Goal: Task Accomplishment & Management: Use online tool/utility

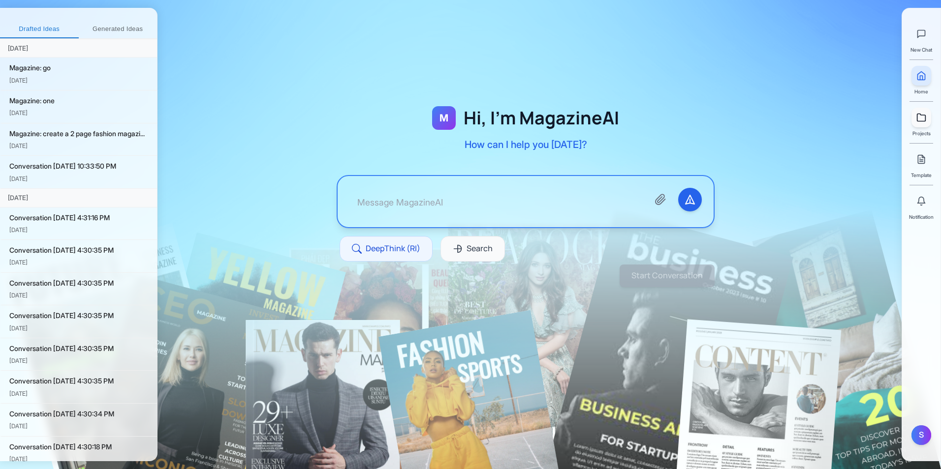
click at [920, 117] on icon at bounding box center [921, 118] width 10 height 10
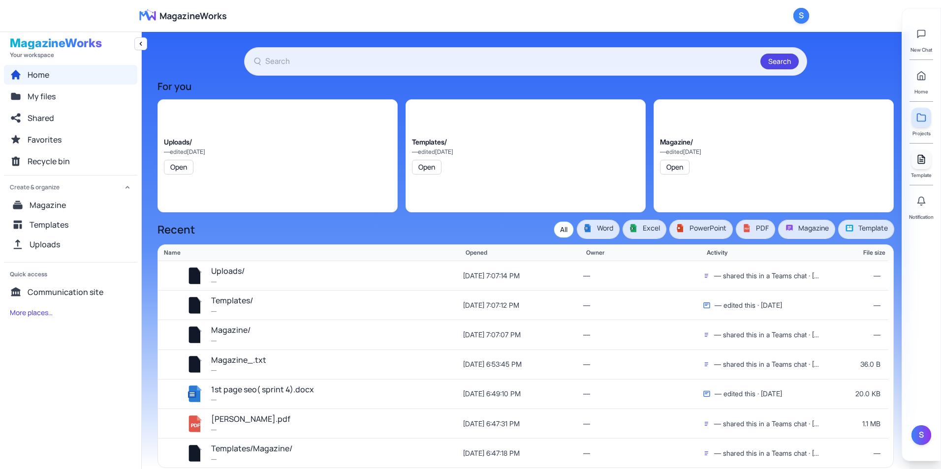
click at [922, 161] on line at bounding box center [920, 161] width 3 height 0
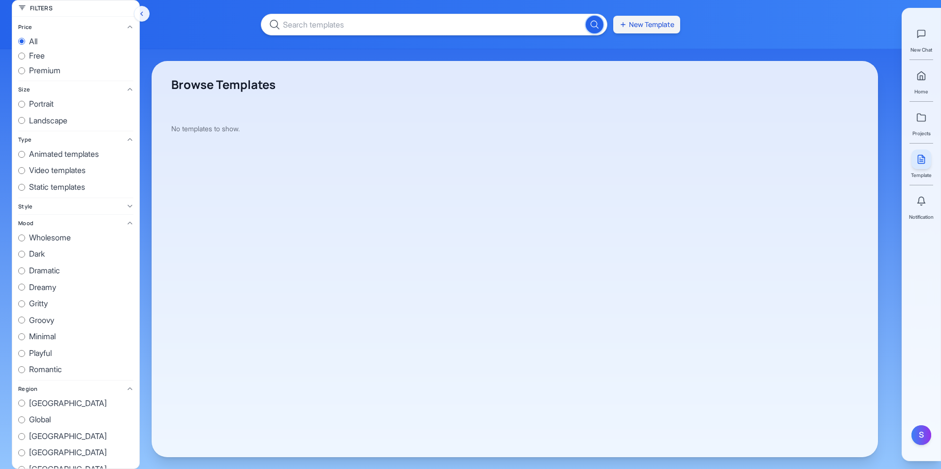
click at [641, 23] on button "New Template" at bounding box center [646, 25] width 67 height 18
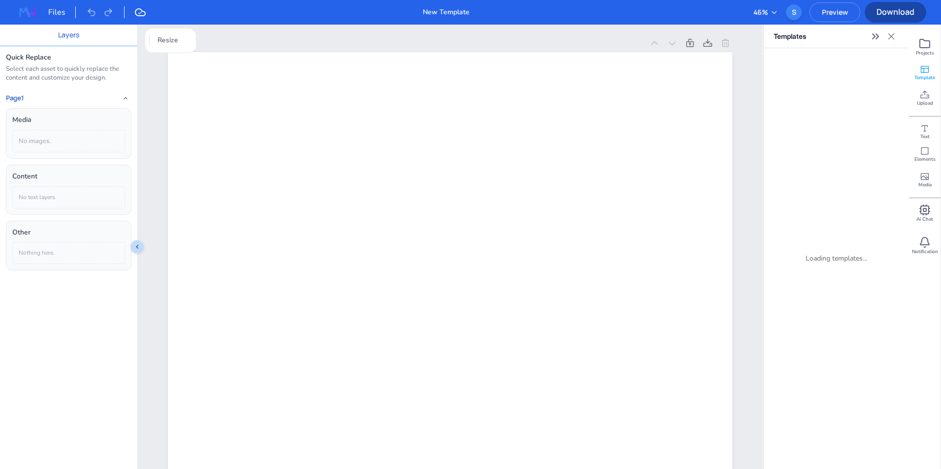
click at [892, 40] on icon at bounding box center [891, 36] width 10 height 10
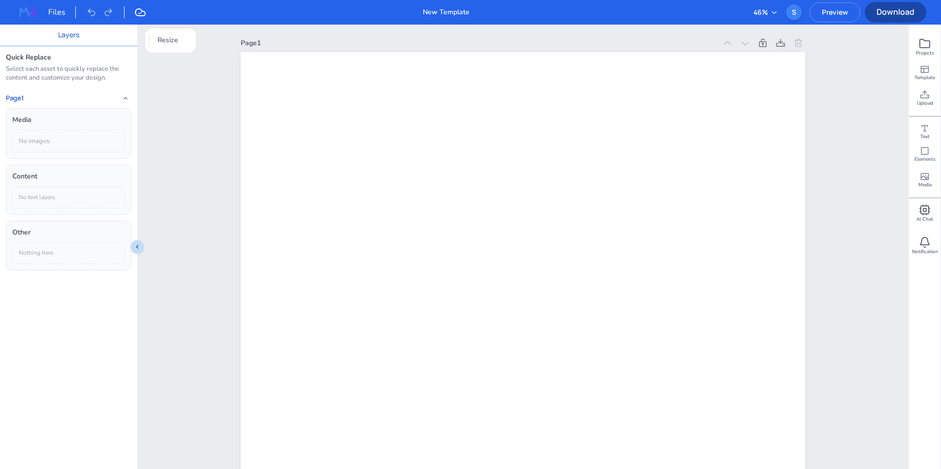
click at [141, 248] on div "Page 1 Add Page Duplicate Page" at bounding box center [522, 457] width 769 height 865
click at [139, 249] on div "Page 1 Add Page Duplicate Page" at bounding box center [522, 457] width 769 height 865
click at [140, 251] on div "Page 1 Add Page Duplicate Page" at bounding box center [522, 457] width 769 height 865
click at [135, 245] on icon "Collapse sidebar" at bounding box center [137, 247] width 8 height 8
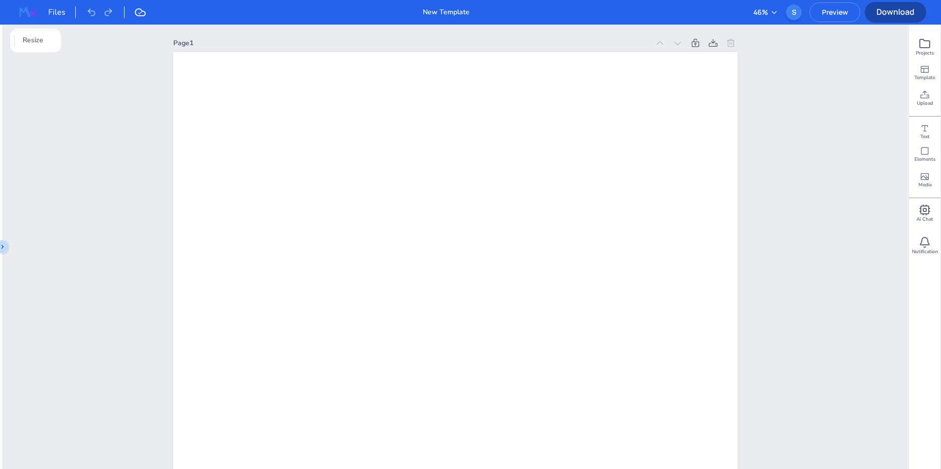
click at [54, 12] on div "Files" at bounding box center [62, 12] width 28 height 12
click at [21, 12] on img at bounding box center [27, 12] width 31 height 16
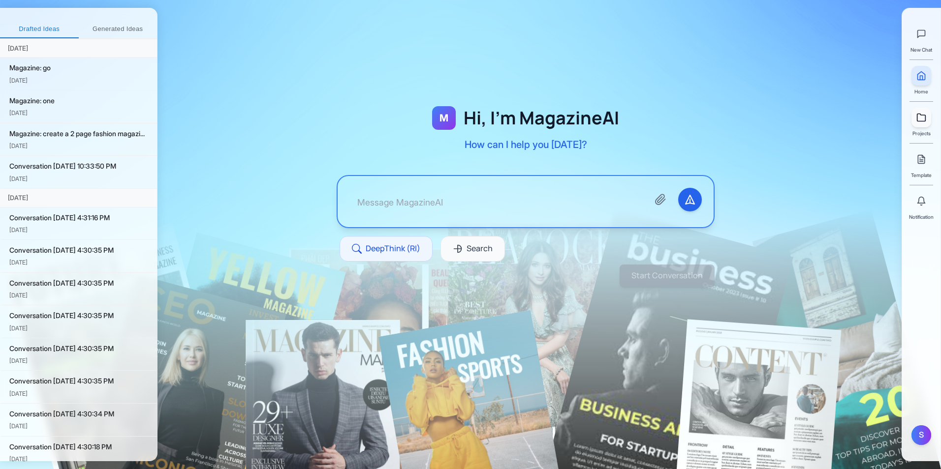
click at [919, 124] on link at bounding box center [921, 118] width 20 height 20
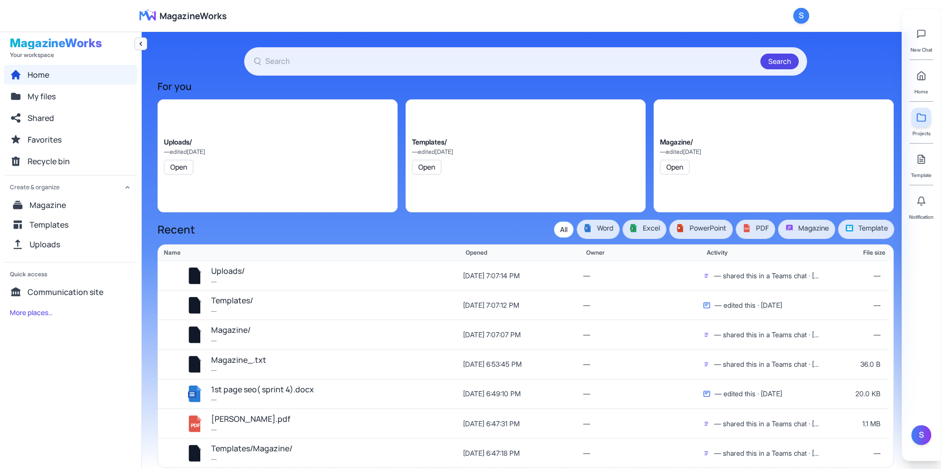
click at [142, 44] on icon "Collapse navigation" at bounding box center [141, 44] width 8 height 8
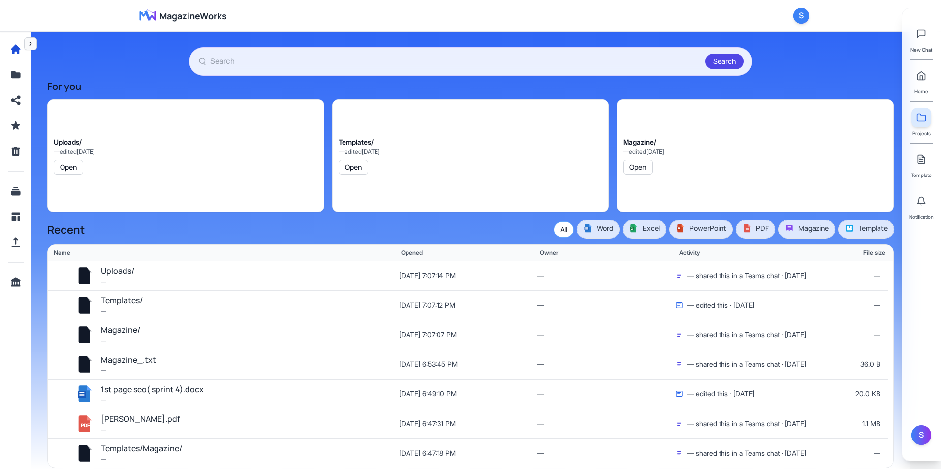
click at [30, 47] on icon "Expand navigation" at bounding box center [31, 44] width 8 height 8
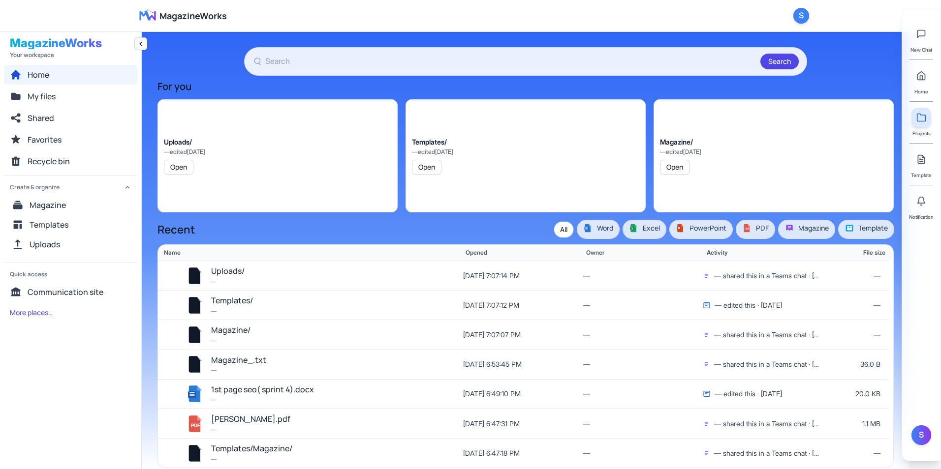
click at [141, 45] on icon "Collapse navigation" at bounding box center [141, 44] width 2 height 4
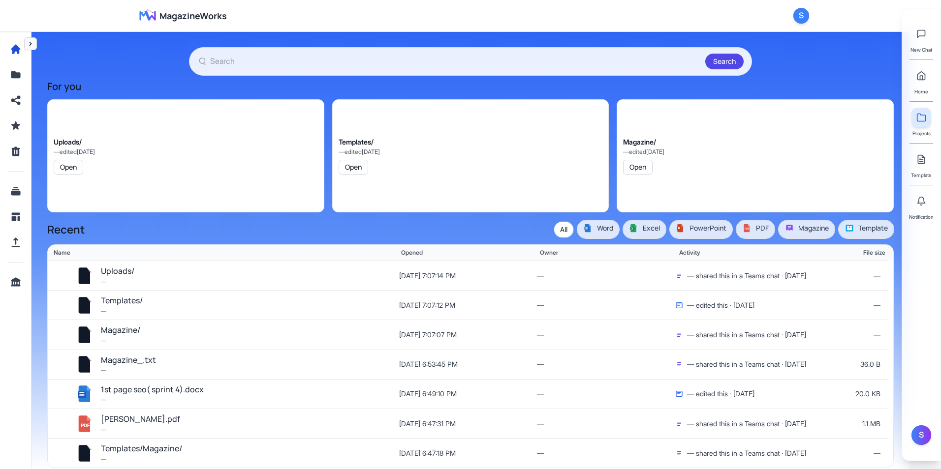
click at [32, 45] on icon "Expand navigation" at bounding box center [31, 44] width 8 height 8
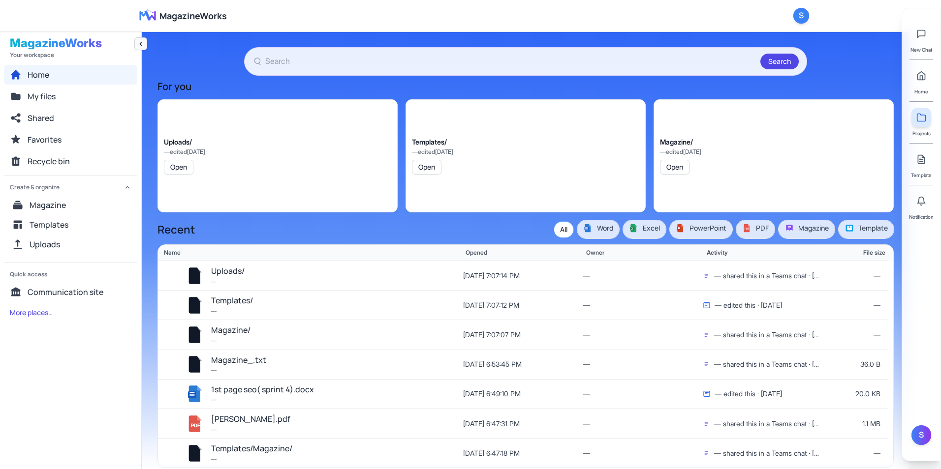
click at [141, 44] on icon "Collapse navigation" at bounding box center [141, 44] width 8 height 8
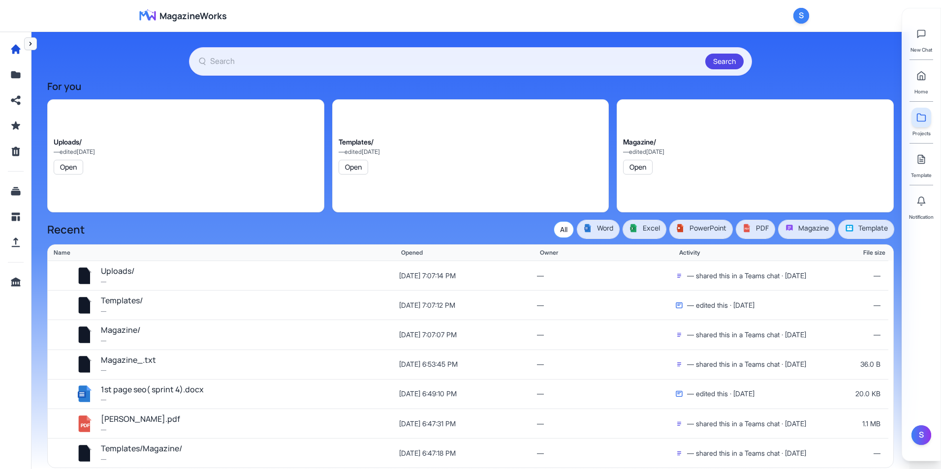
click at [31, 46] on icon "Expand navigation" at bounding box center [31, 44] width 8 height 8
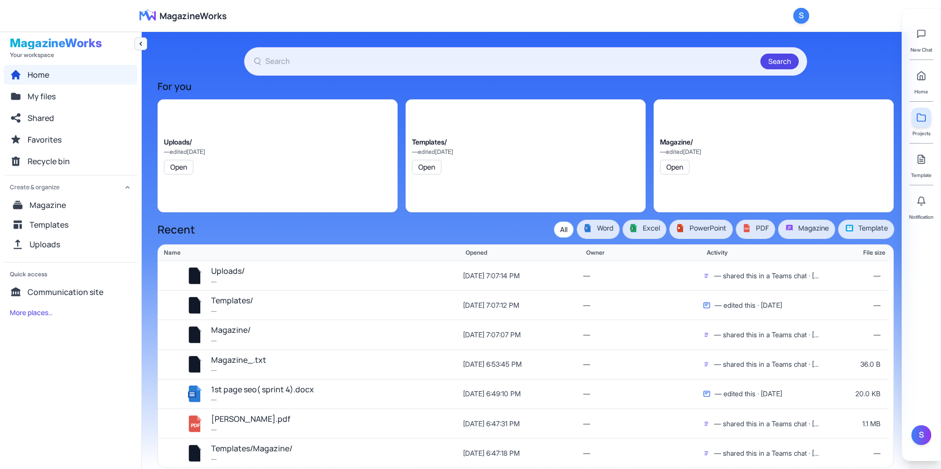
click at [136, 44] on button "Collapse navigation" at bounding box center [140, 43] width 13 height 13
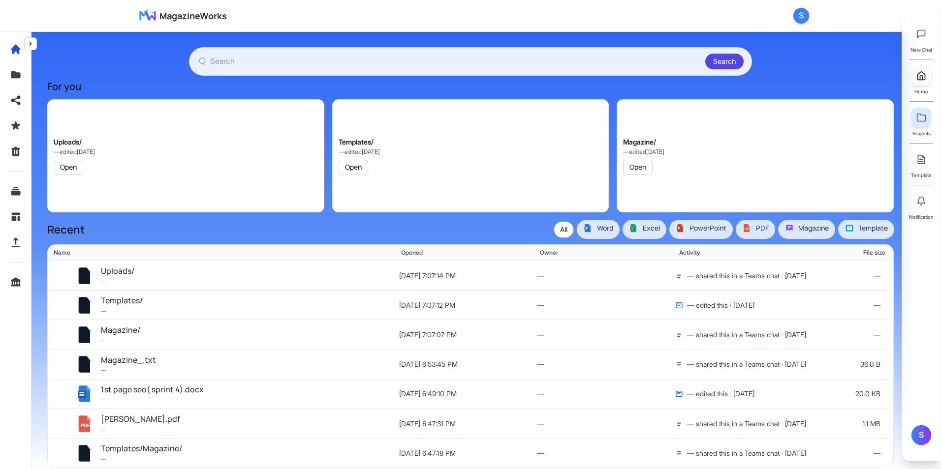
click at [915, 76] on link at bounding box center [921, 76] width 20 height 20
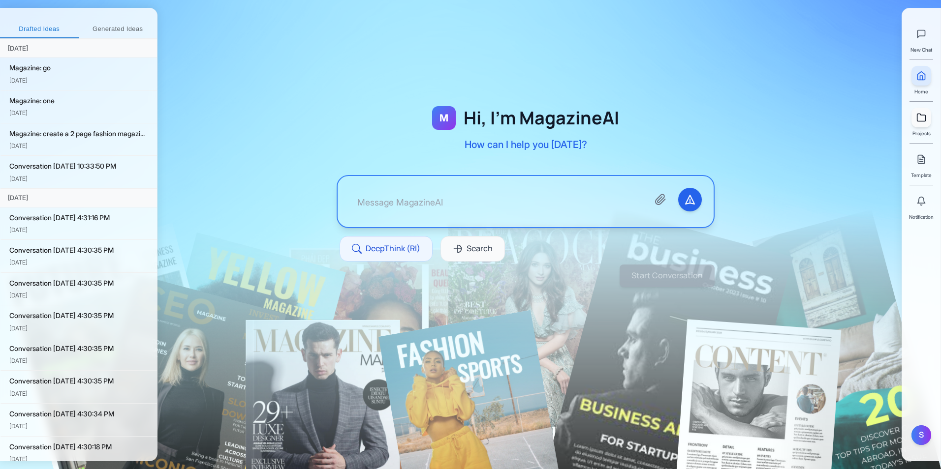
click at [920, 120] on icon at bounding box center [921, 118] width 10 height 10
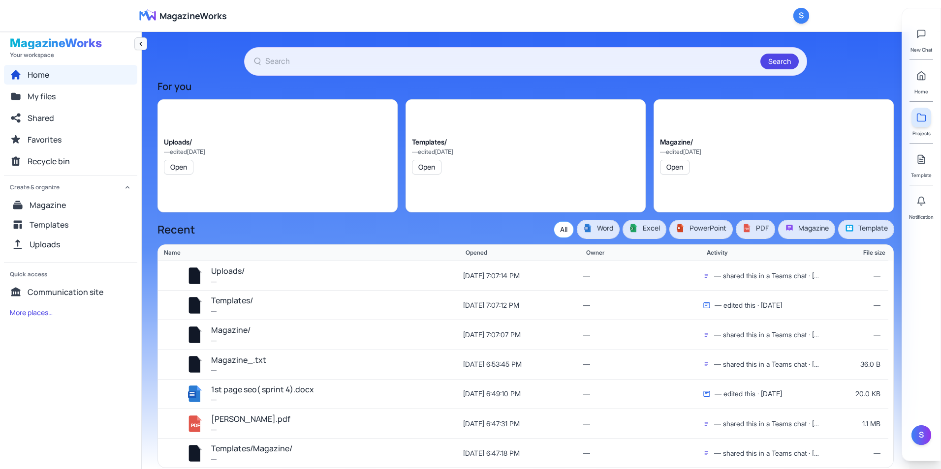
click at [137, 47] on icon "Collapse navigation" at bounding box center [141, 44] width 8 height 8
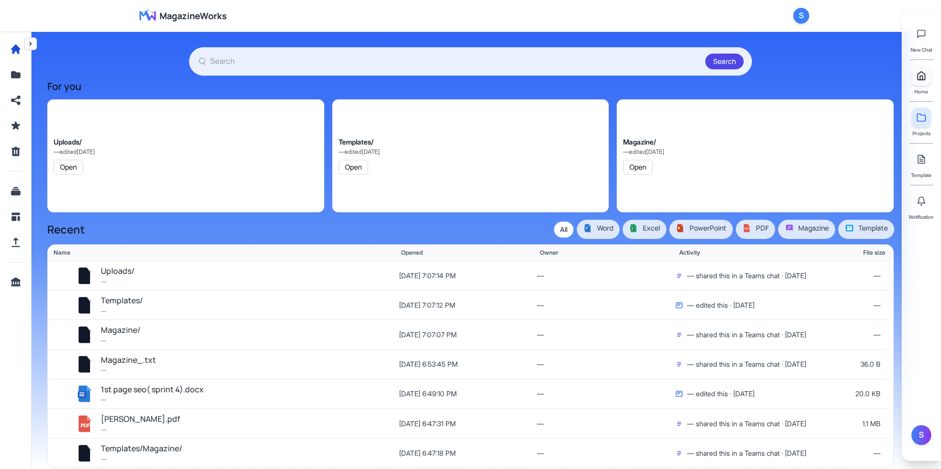
click at [926, 77] on link at bounding box center [921, 76] width 20 height 20
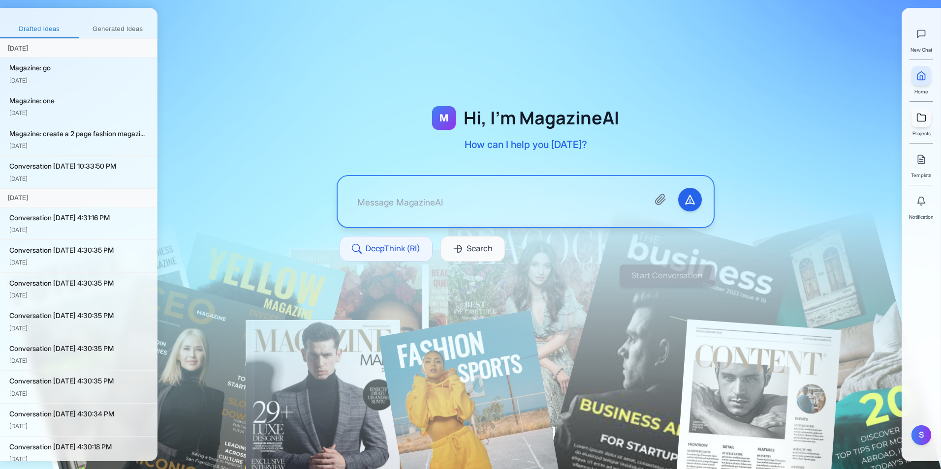
click at [916, 111] on link at bounding box center [921, 118] width 20 height 20
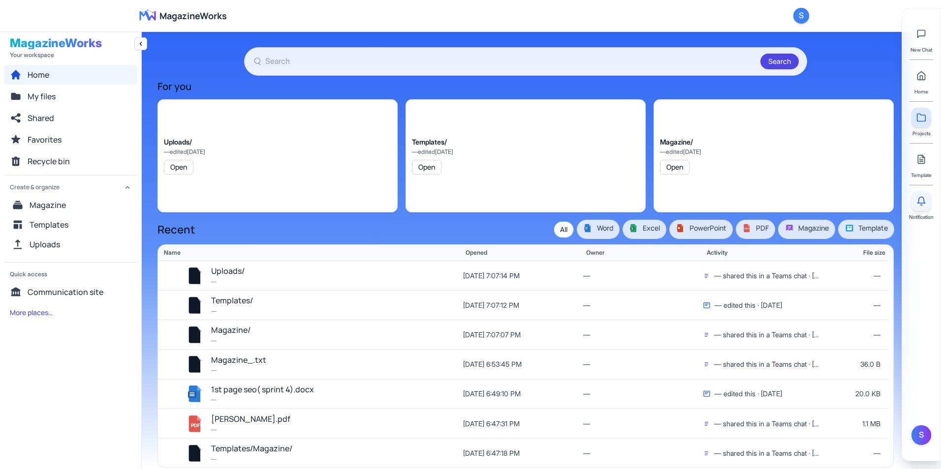
click at [923, 197] on icon at bounding box center [921, 201] width 10 height 10
click at [922, 39] on button at bounding box center [921, 34] width 20 height 20
click at [923, 206] on icon at bounding box center [921, 201] width 10 height 10
click at [904, 351] on div "New Chat Home Projects Template Notification S" at bounding box center [920, 235] width 39 height 454
click at [144, 45] on icon "Collapse navigation" at bounding box center [141, 44] width 8 height 8
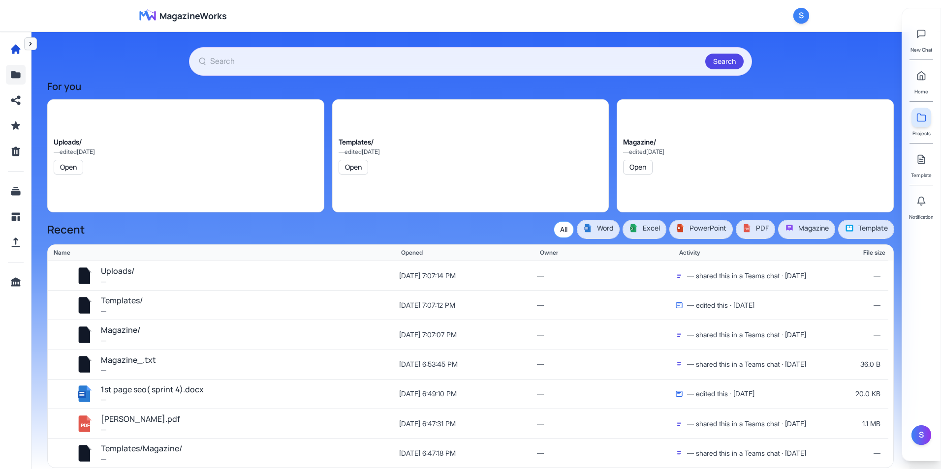
click at [18, 76] on icon "Left navigation" at bounding box center [15, 74] width 9 height 7
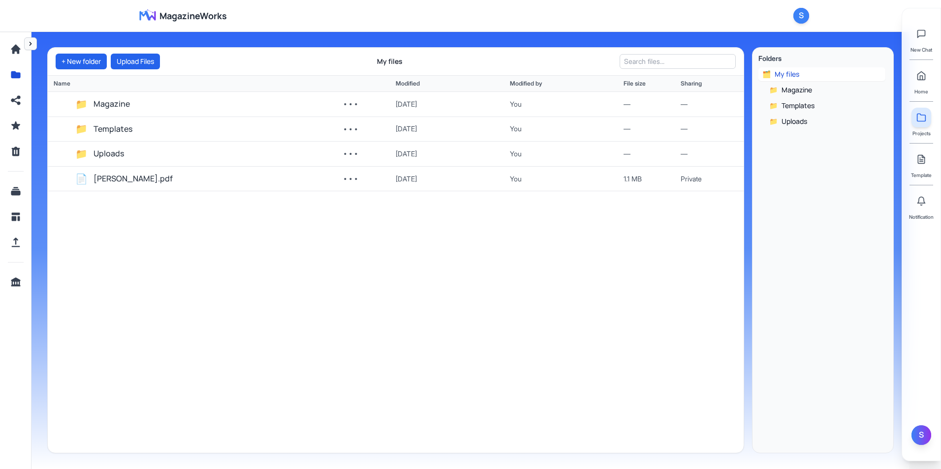
click at [920, 431] on div "S" at bounding box center [921, 436] width 20 height 20
click at [888, 326] on aside "Folders 🗂️ My files 📁 Magazine 📁 Templates 📁 Uploads" at bounding box center [823, 250] width 142 height 406
click at [926, 201] on button at bounding box center [921, 201] width 20 height 20
click at [925, 167] on link at bounding box center [921, 160] width 20 height 20
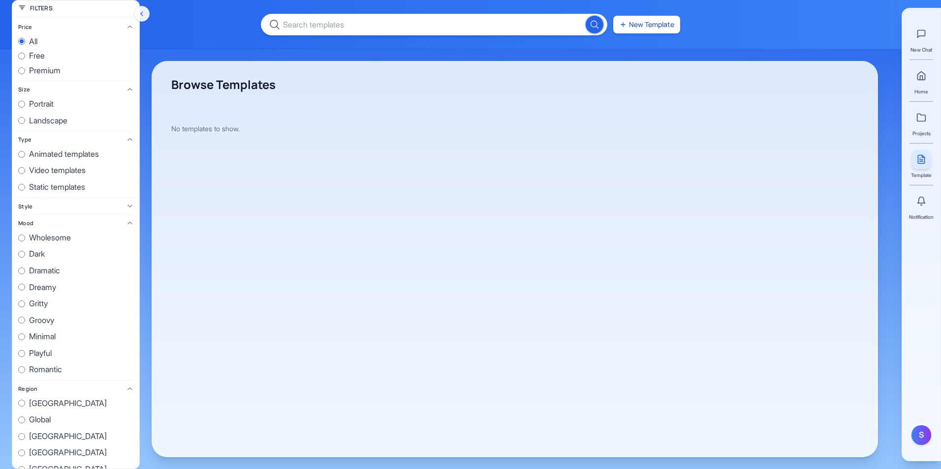
click at [924, 132] on span "Projects" at bounding box center [921, 133] width 18 height 8
click at [923, 123] on link at bounding box center [921, 118] width 20 height 20
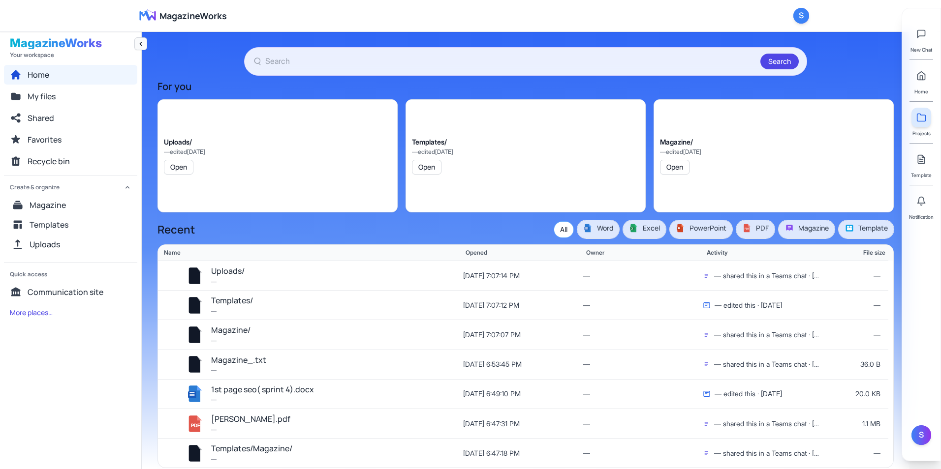
click at [140, 45] on icon "Collapse navigation" at bounding box center [141, 44] width 8 height 8
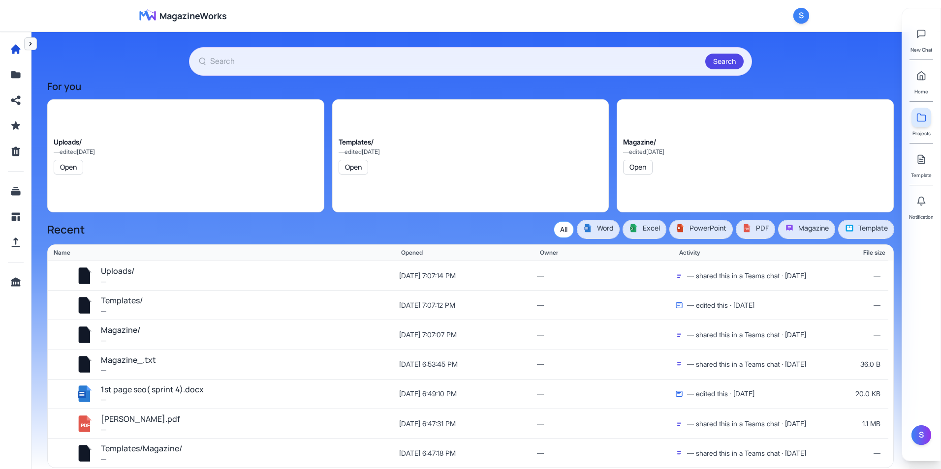
click at [875, 42] on div "Search For you Uploads/ — edited [DATE] Open Templates/ — edited [DATE] Open Ma…" at bounding box center [470, 250] width 878 height 438
click at [34, 43] on button "Expand navigation" at bounding box center [30, 43] width 13 height 13
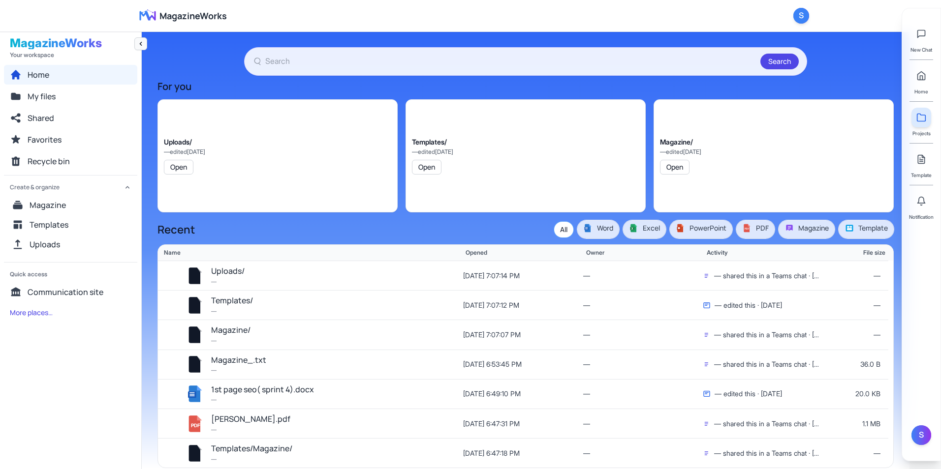
click at [141, 47] on icon "Collapse navigation" at bounding box center [141, 44] width 8 height 8
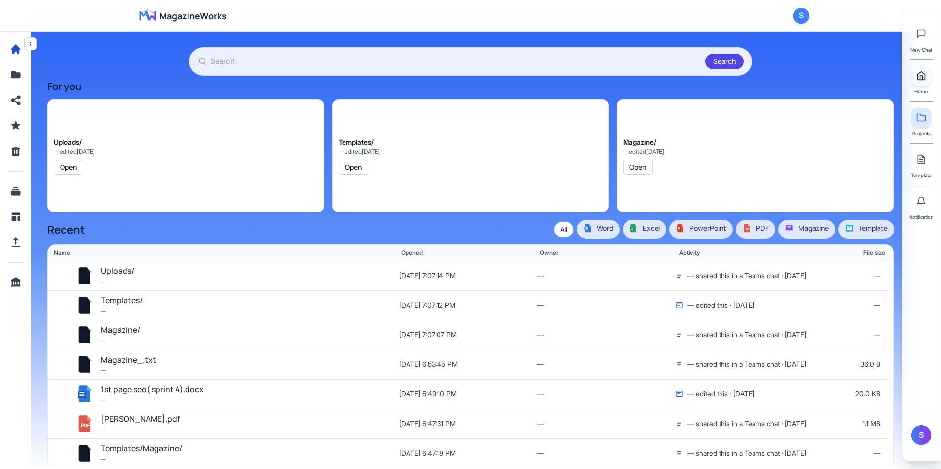
click at [928, 79] on link at bounding box center [921, 76] width 20 height 20
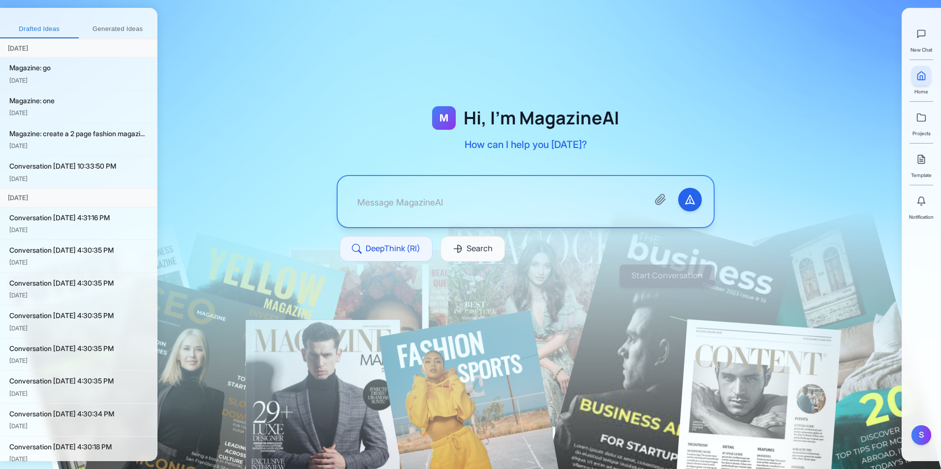
click at [923, 83] on link at bounding box center [921, 76] width 20 height 20
click at [918, 74] on icon at bounding box center [920, 76] width 7 height 8
drag, startPoint x: 371, startPoint y: 80, endPoint x: 652, endPoint y: 131, distance: 285.5
click at [652, 131] on div "M Hi, I'm MagazineAI How can I help you [DATE]? DeepThink (RI) Search" at bounding box center [525, 195] width 441 height 281
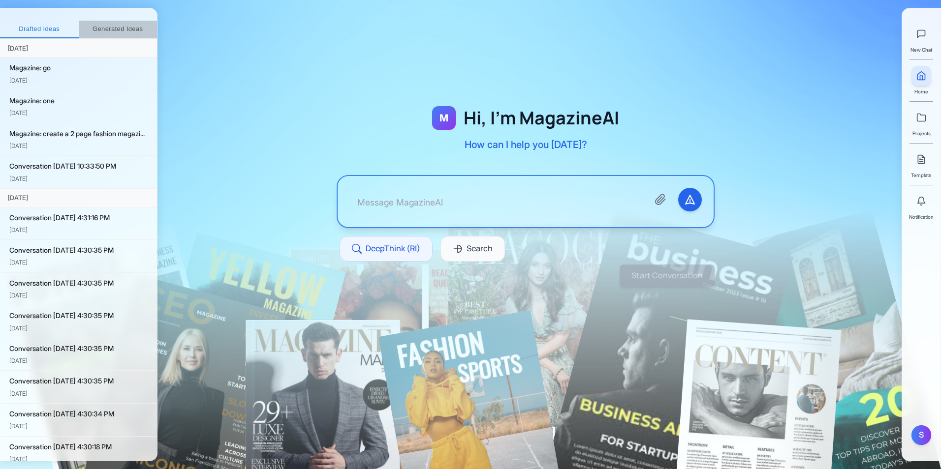
click at [129, 29] on button "Generated Ideas" at bounding box center [118, 30] width 79 height 18
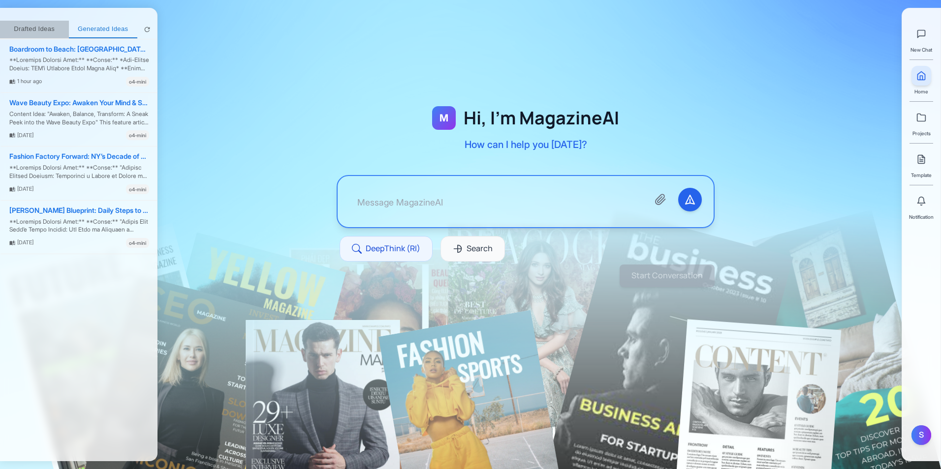
click at [34, 27] on button "Drafted Ideas" at bounding box center [34, 30] width 69 height 18
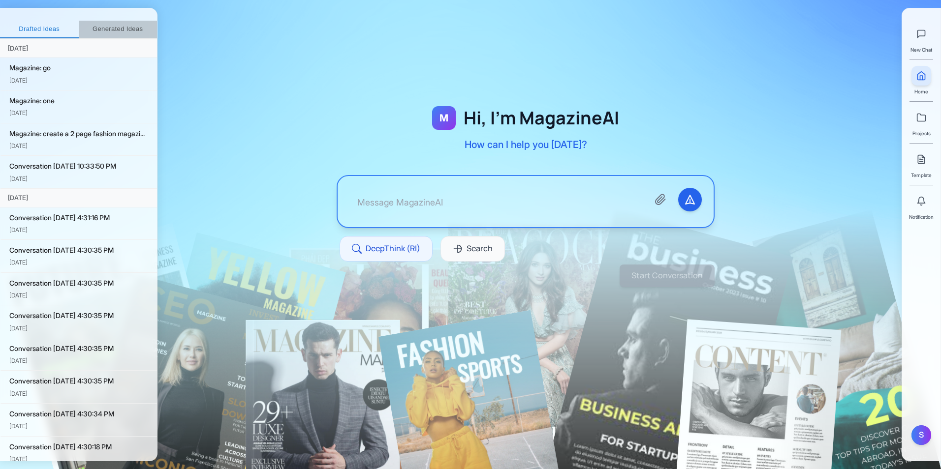
click at [126, 28] on button "Generated Ideas" at bounding box center [118, 30] width 79 height 18
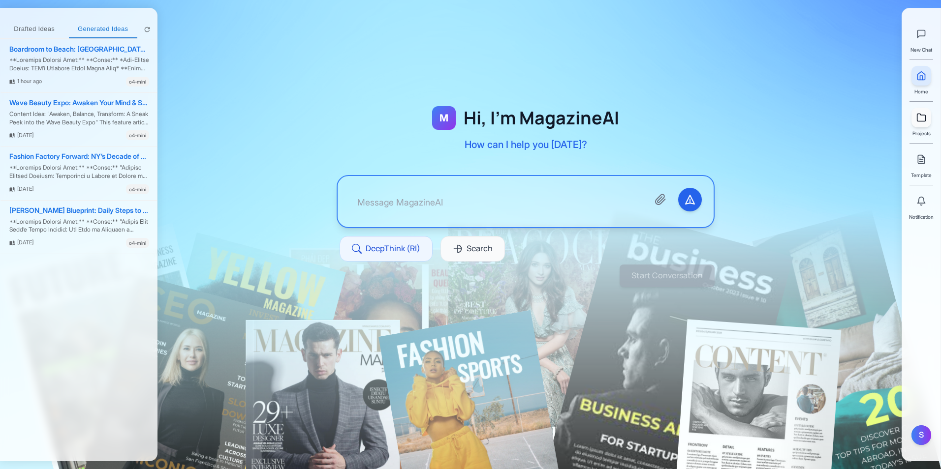
click at [927, 122] on link at bounding box center [921, 118] width 20 height 20
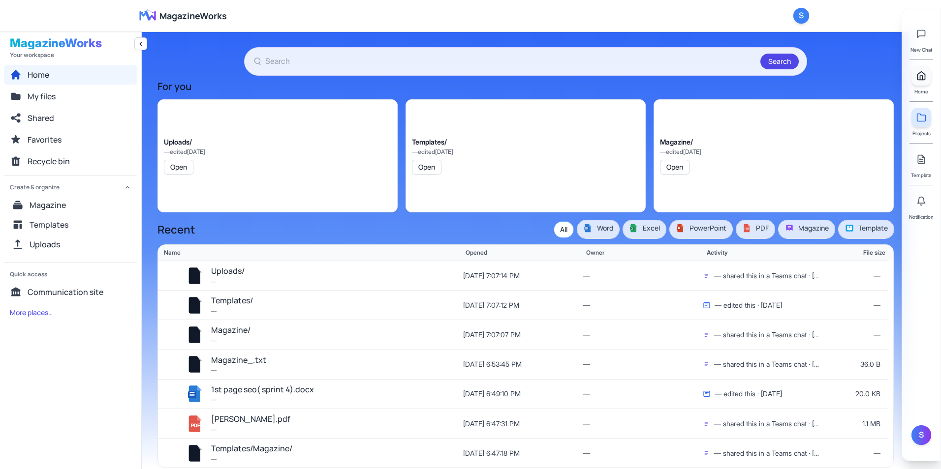
click at [922, 79] on polyline at bounding box center [921, 78] width 2 height 4
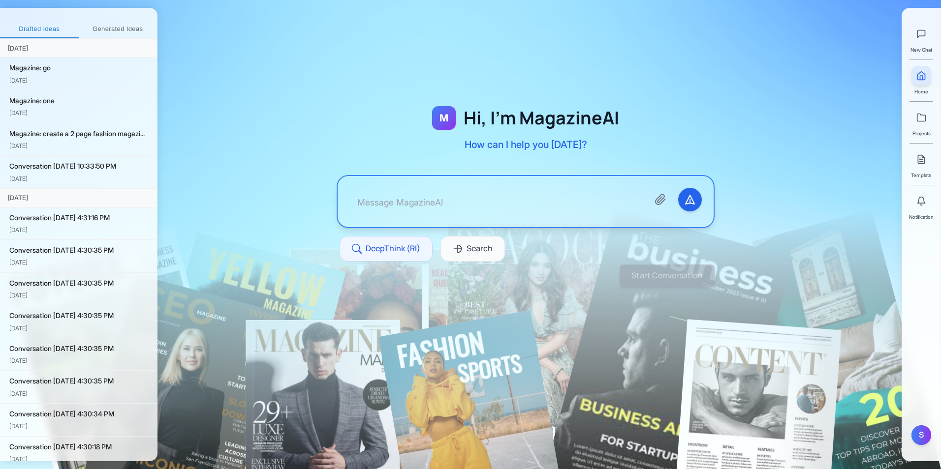
click at [932, 119] on div "New Chat Home Projects Template Notification" at bounding box center [921, 118] width 25 height 205
click at [922, 121] on icon at bounding box center [921, 117] width 8 height 7
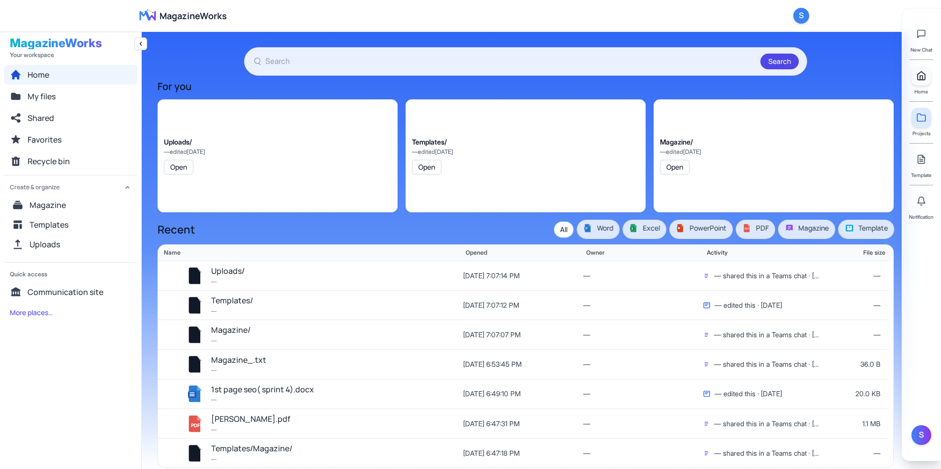
click at [919, 71] on icon at bounding box center [921, 76] width 10 height 10
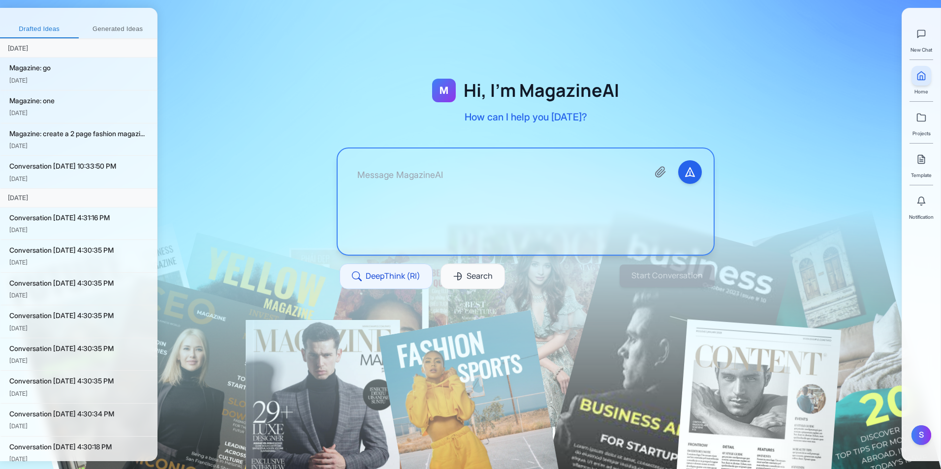
click at [463, 189] on textarea at bounding box center [494, 201] width 291 height 83
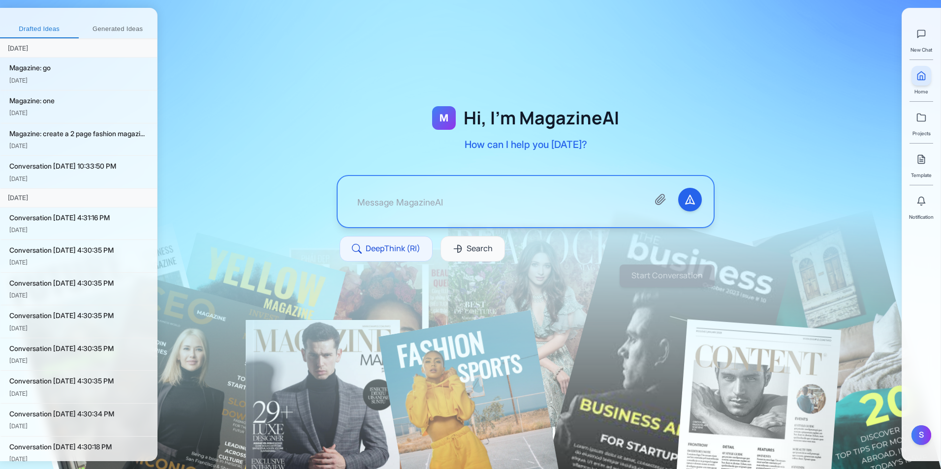
click at [679, 90] on div "M Hi, I'm MagazineAI How can I help you [DATE]? DeepThink (RI) Search" at bounding box center [525, 195] width 441 height 281
click at [930, 122] on link at bounding box center [921, 118] width 20 height 20
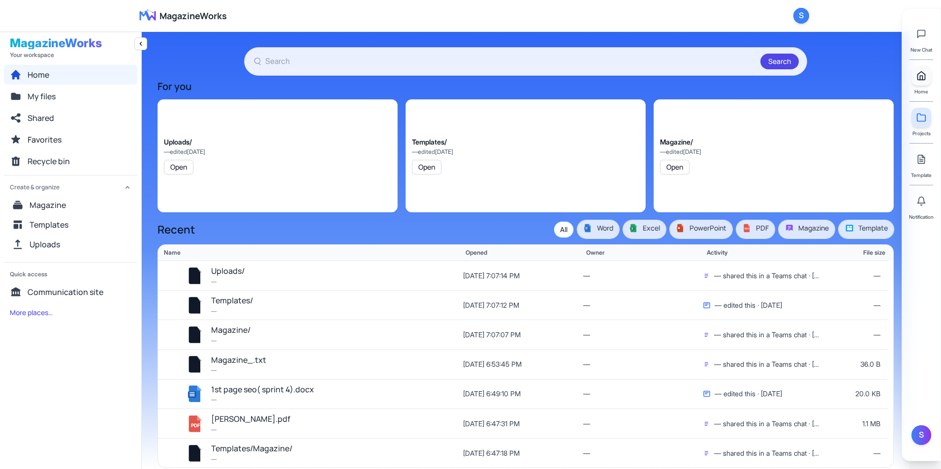
click at [924, 68] on link at bounding box center [921, 76] width 20 height 20
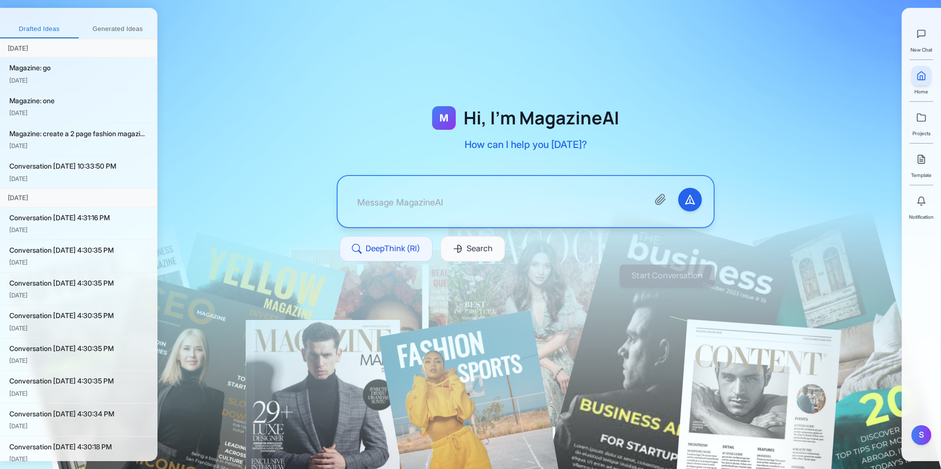
click at [108, 19] on div "Drafted Ideas Generated Ideas [DATE] Magazine: go [DATE] Magazine: one [DATE] M…" at bounding box center [78, 235] width 157 height 454
click at [112, 25] on button "Generated Ideas" at bounding box center [118, 30] width 79 height 18
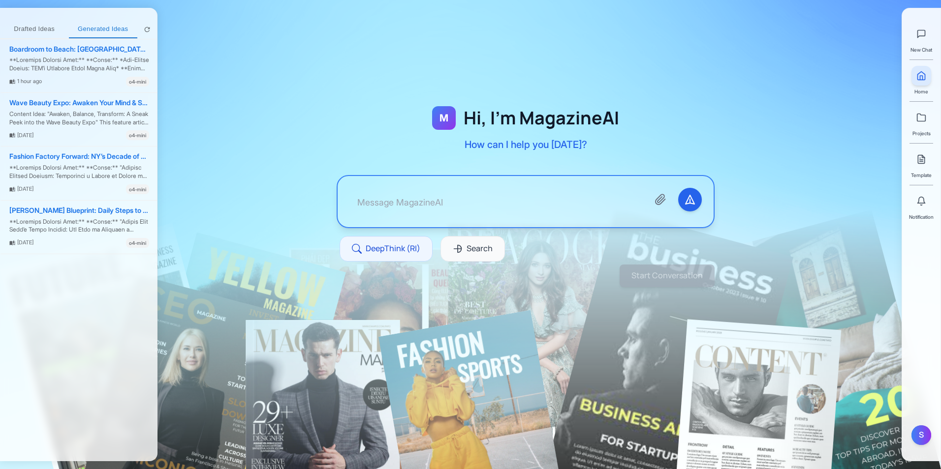
click at [238, 111] on div at bounding box center [525, 171] width 736 height 280
